Goal: Information Seeking & Learning: Learn about a topic

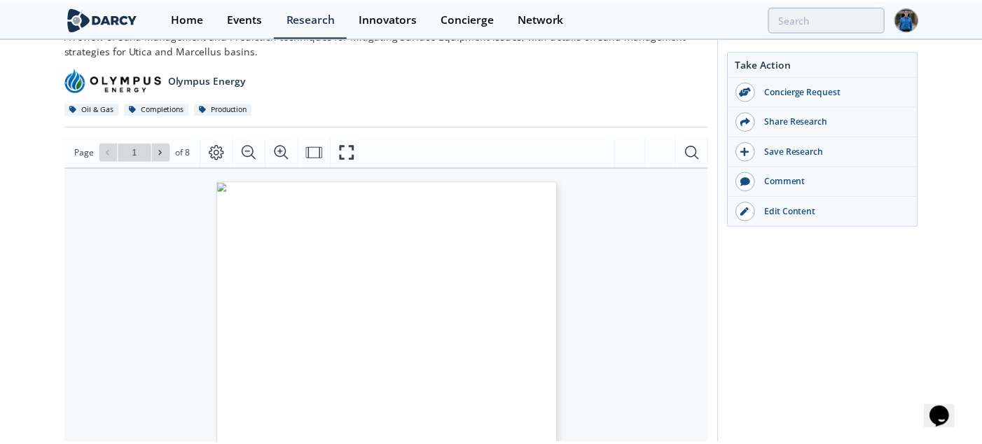
scroll to position [140, 0]
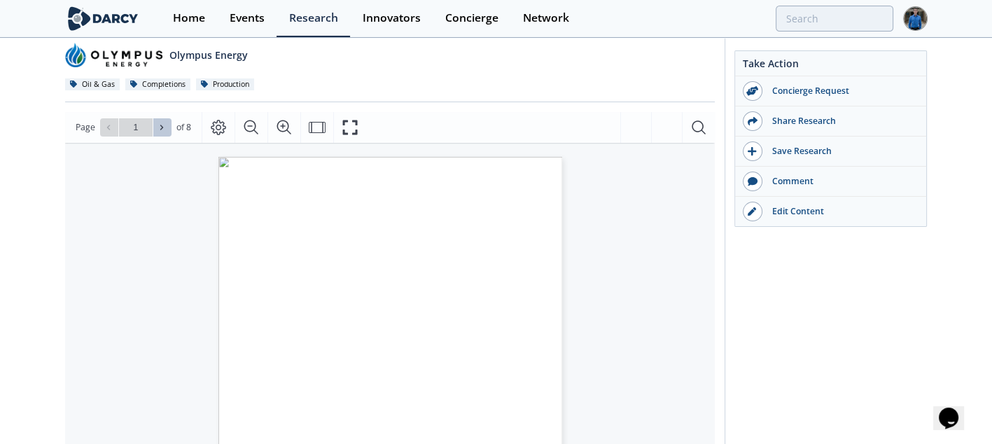
click at [161, 125] on icon at bounding box center [162, 127] width 8 height 8
type input "3"
click at [161, 125] on icon at bounding box center [162, 127] width 8 height 8
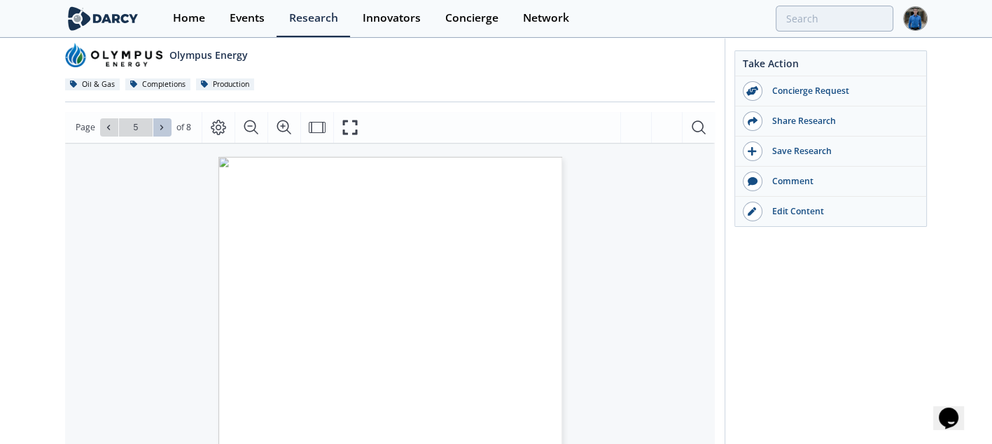
click at [161, 125] on icon at bounding box center [162, 127] width 8 height 8
type input "8"
click at [161, 125] on div "Go to Page 8" at bounding box center [135, 127] width 71 height 18
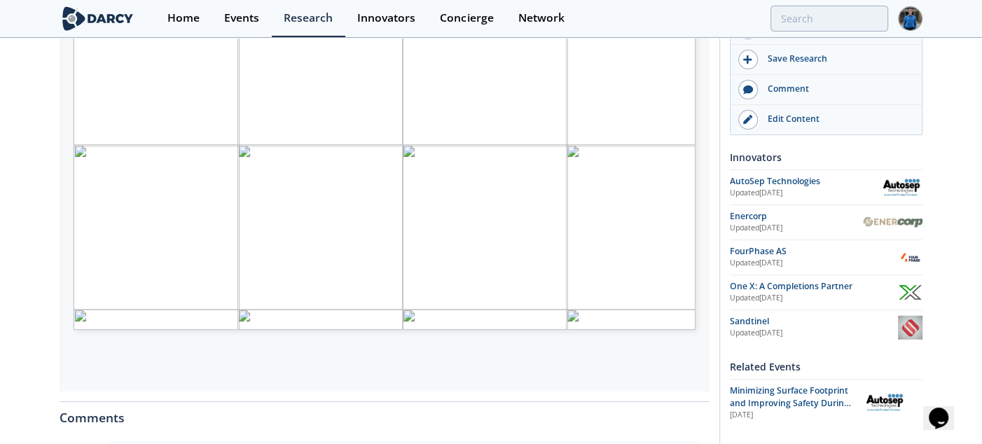
scroll to position [280, 0]
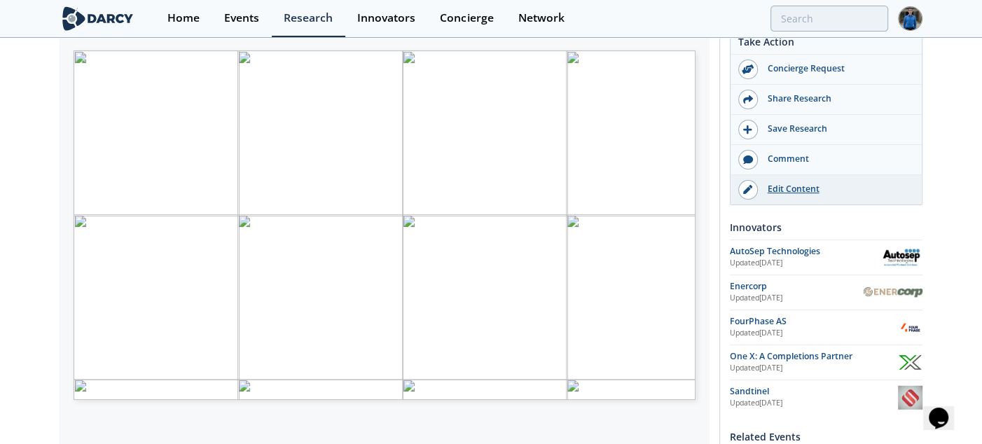
click at [787, 191] on div "Edit Content" at bounding box center [836, 189] width 157 height 13
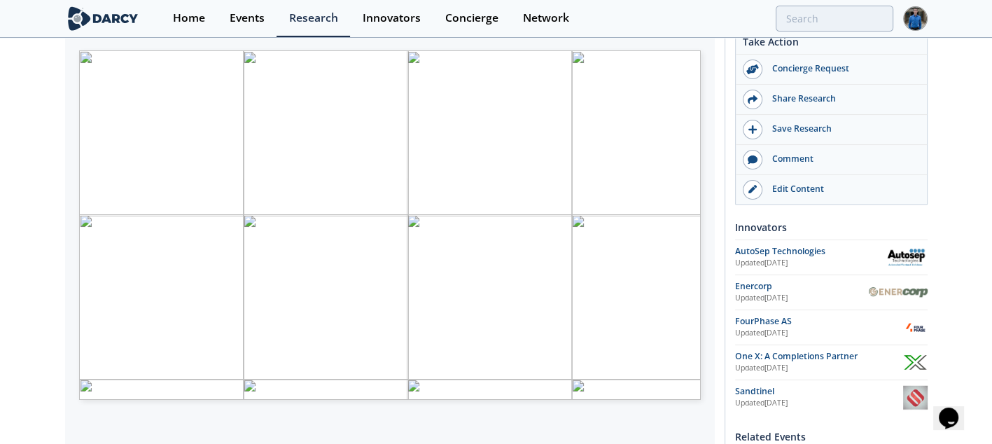
type input "5"
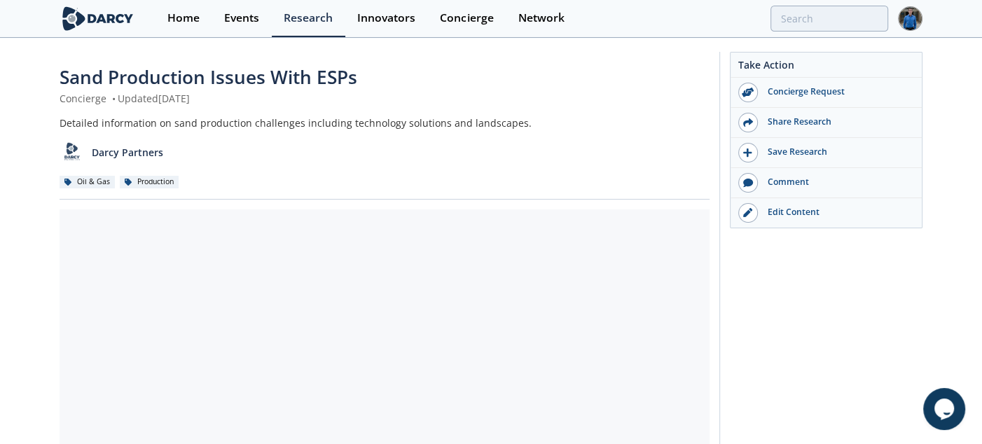
scroll to position [140, 0]
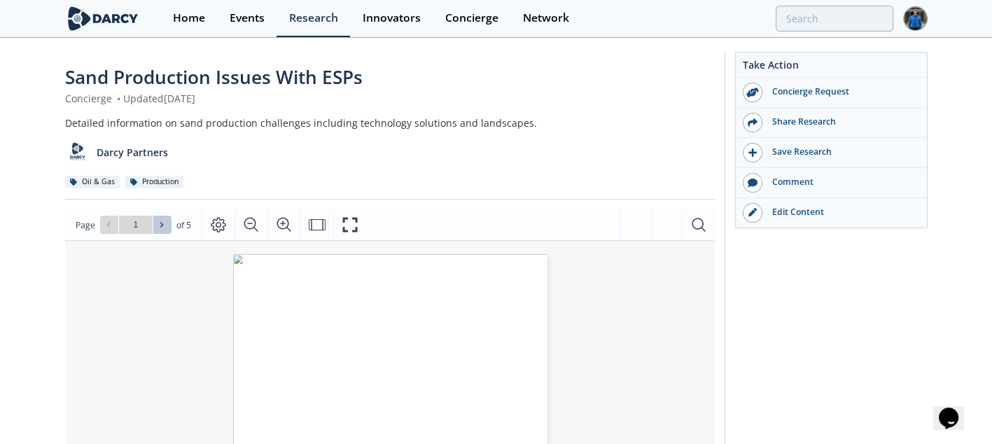
click at [169, 222] on button at bounding box center [162, 225] width 18 height 18
click at [167, 224] on button at bounding box center [162, 225] width 18 height 18
click at [165, 224] on span at bounding box center [163, 225] width 10 height 10
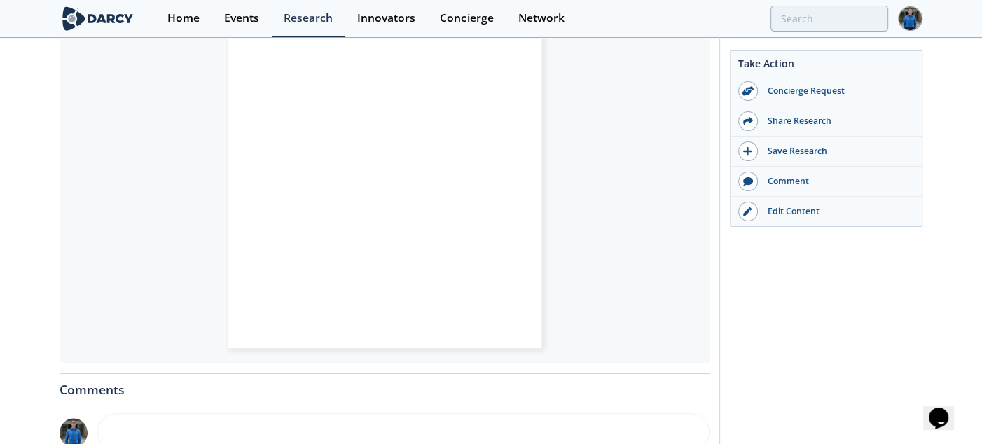
scroll to position [350, 0]
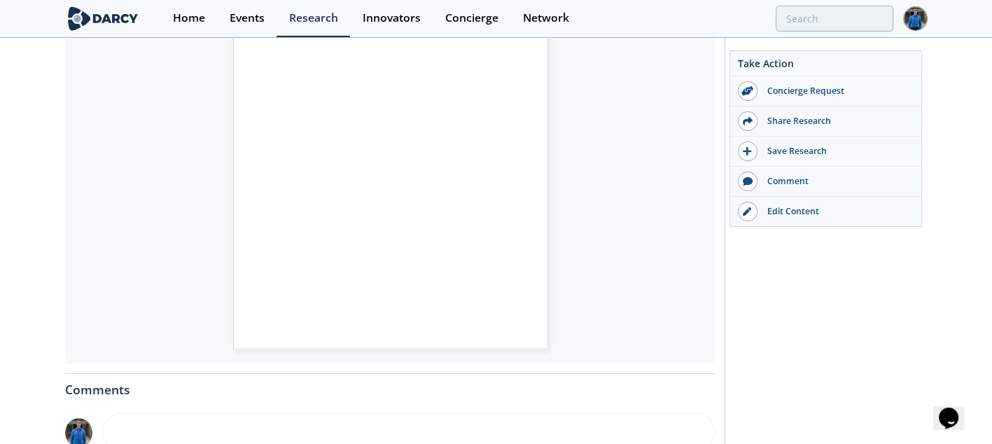
type input "2"
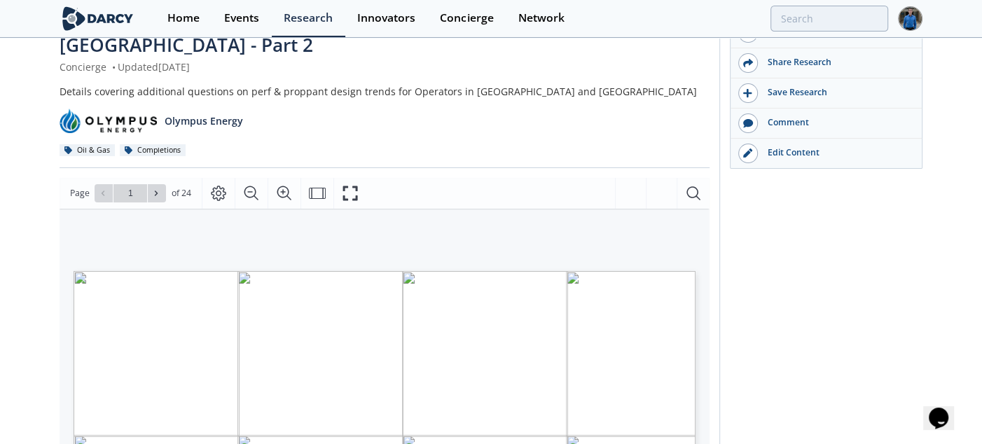
scroll to position [140, 0]
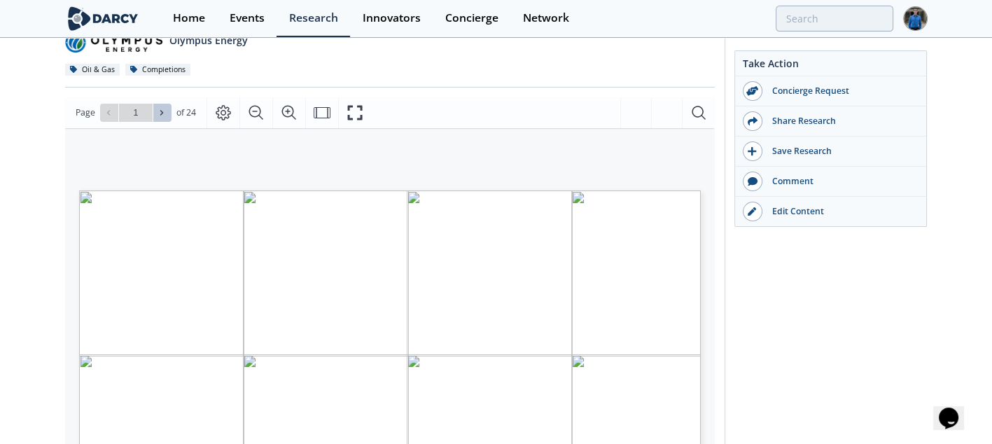
click at [165, 108] on span at bounding box center [163, 113] width 10 height 10
type input "3"
click at [165, 108] on span at bounding box center [163, 113] width 10 height 10
type input "4"
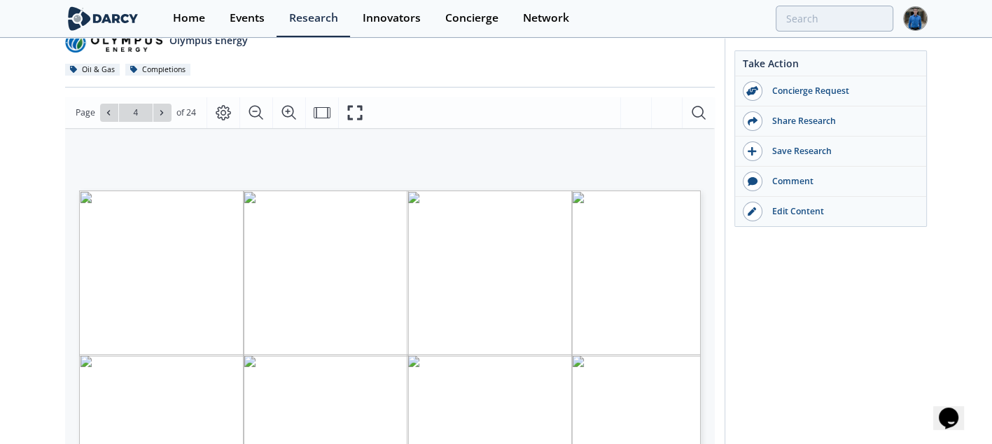
click at [165, 108] on span at bounding box center [163, 113] width 10 height 10
type input "5"
click at [165, 108] on span at bounding box center [163, 113] width 10 height 10
type input "6"
click at [165, 108] on span at bounding box center [163, 113] width 10 height 10
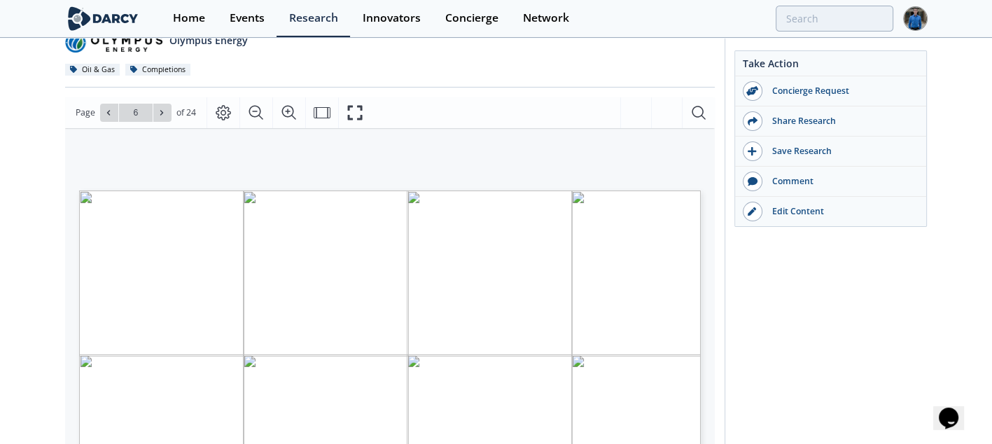
type input "7"
click at [165, 108] on span at bounding box center [163, 113] width 10 height 10
type input "8"
click at [165, 108] on span at bounding box center [163, 113] width 10 height 10
type input "11"
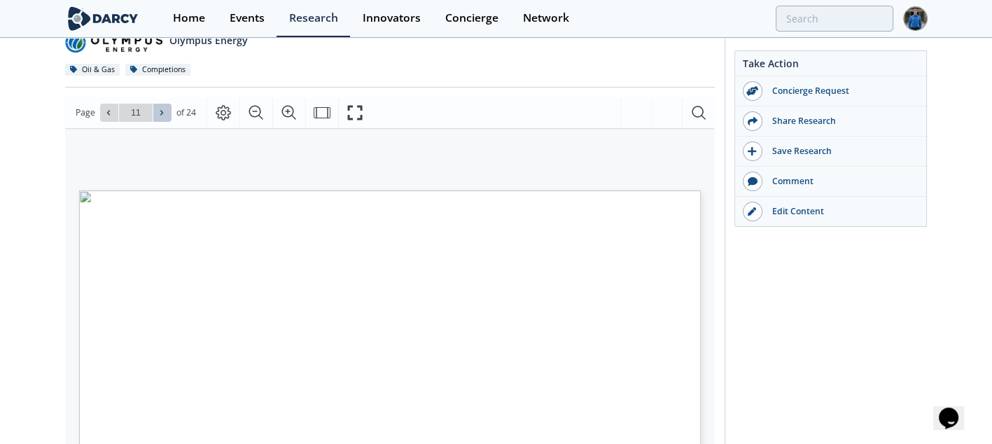
click at [165, 108] on span at bounding box center [163, 113] width 10 height 10
type input "12"
click at [165, 108] on span at bounding box center [163, 113] width 10 height 10
type input "13"
click at [165, 108] on span at bounding box center [163, 113] width 10 height 10
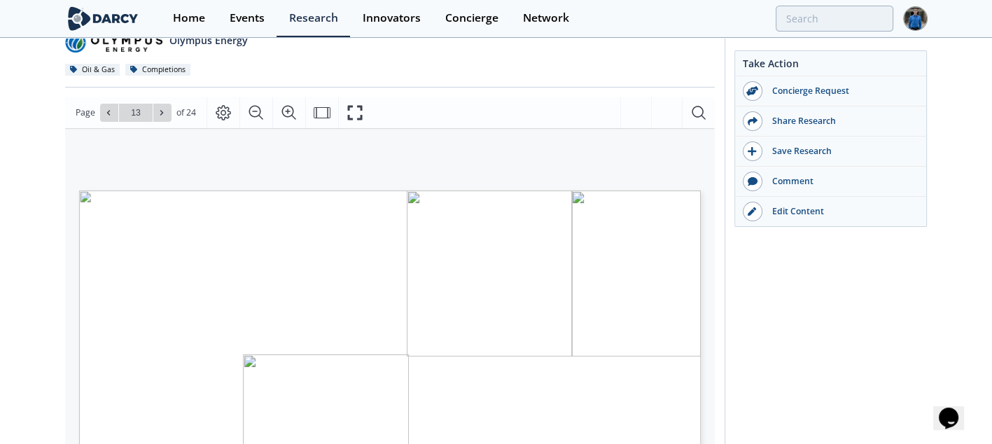
type input "14"
click at [165, 108] on span at bounding box center [163, 113] width 10 height 10
type input "15"
click at [165, 108] on span at bounding box center [163, 113] width 10 height 10
type input "16"
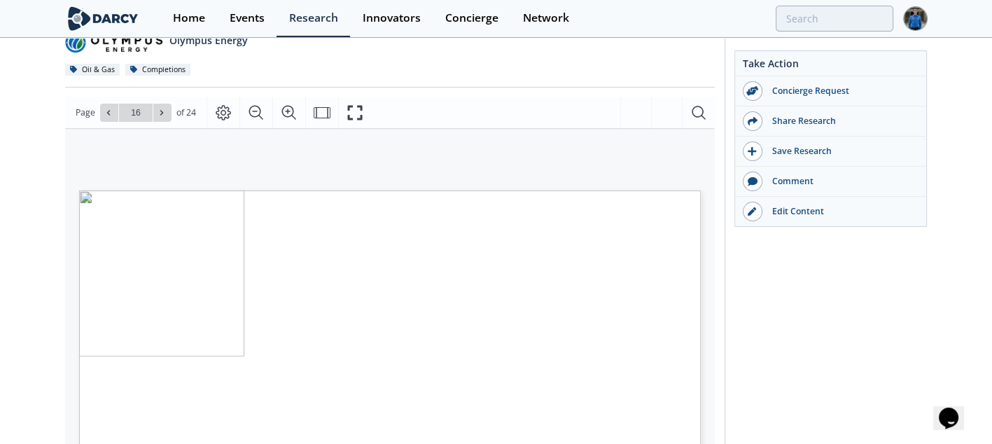
click at [165, 108] on span at bounding box center [163, 113] width 10 height 10
type input "17"
click at [165, 108] on span at bounding box center [163, 113] width 10 height 10
type input "18"
click at [165, 108] on span at bounding box center [163, 113] width 10 height 10
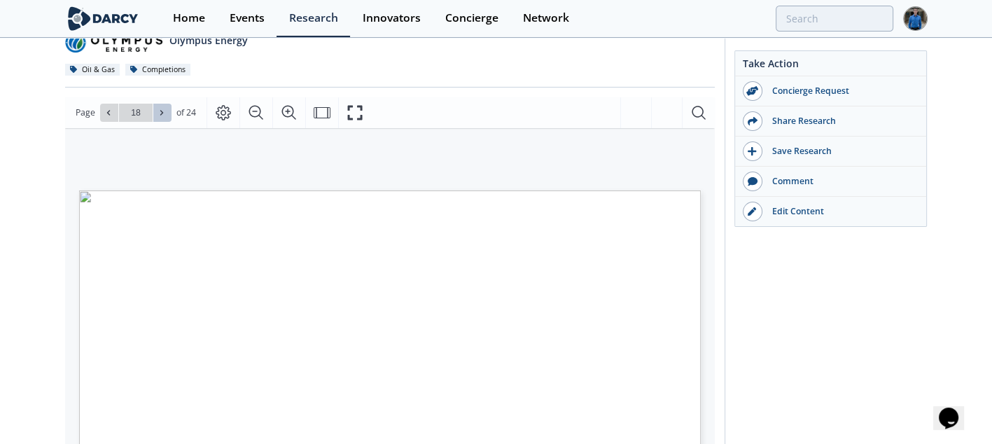
type input "19"
click at [165, 108] on span at bounding box center [163, 113] width 10 height 10
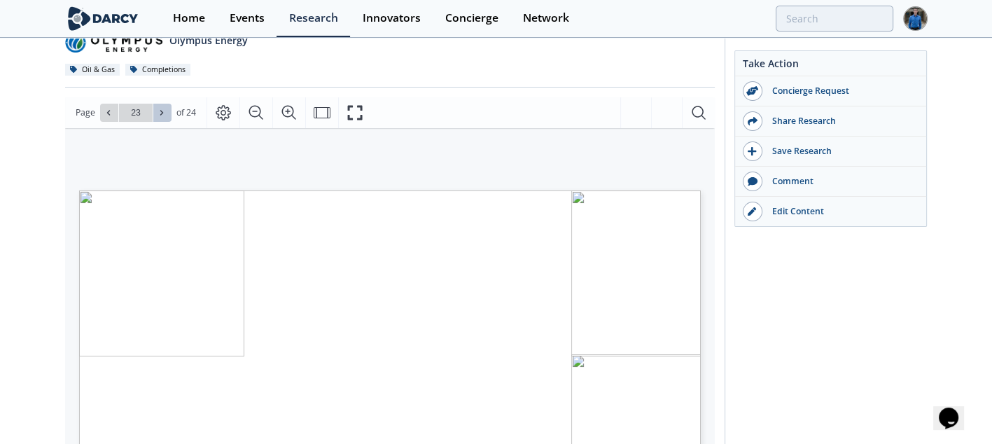
click at [165, 108] on span at bounding box center [163, 113] width 10 height 10
type input "24"
click at [165, 104] on div "Go to Page 24" at bounding box center [135, 113] width 71 height 18
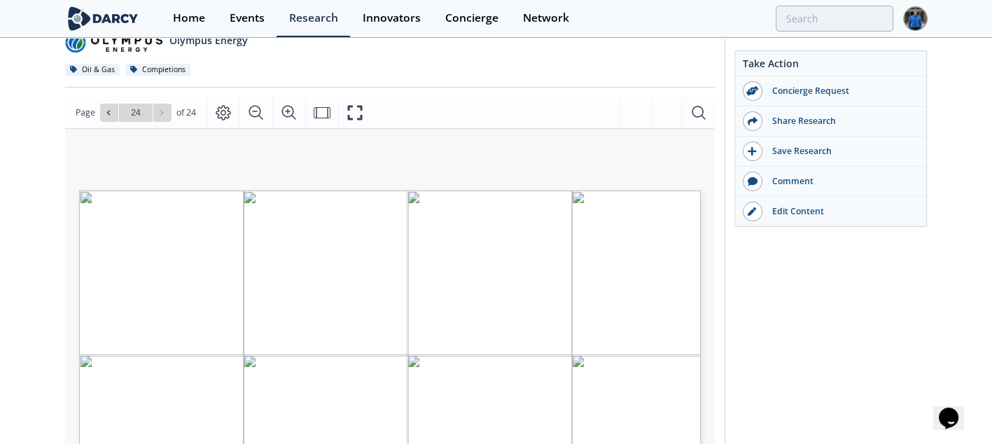
click at [165, 104] on div "Go to Page 24" at bounding box center [135, 113] width 71 height 18
